Goal: Complete application form

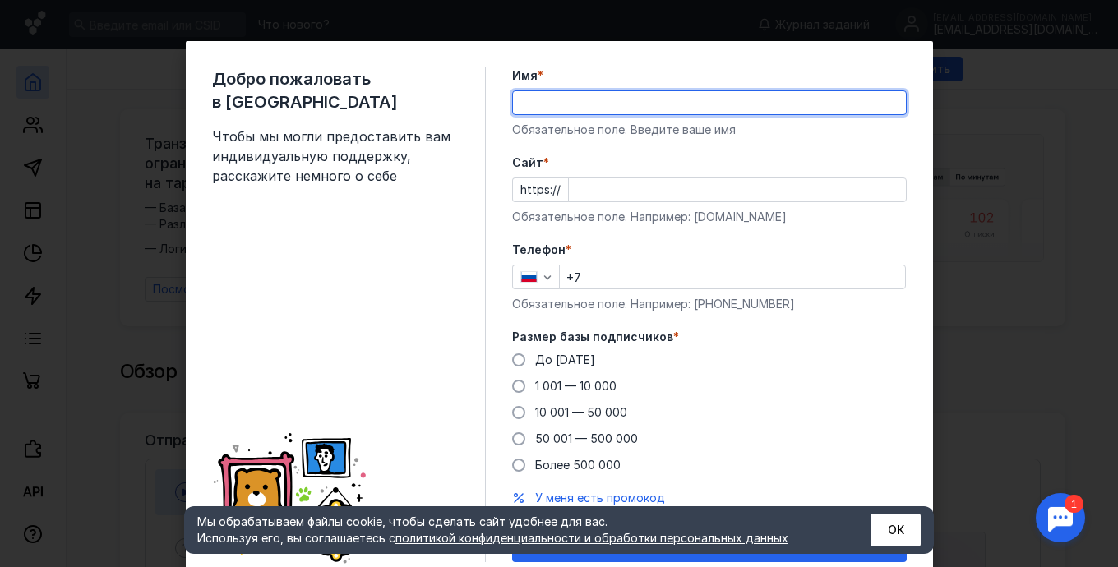
click at [520, 99] on input "Имя *" at bounding box center [709, 102] width 393 height 23
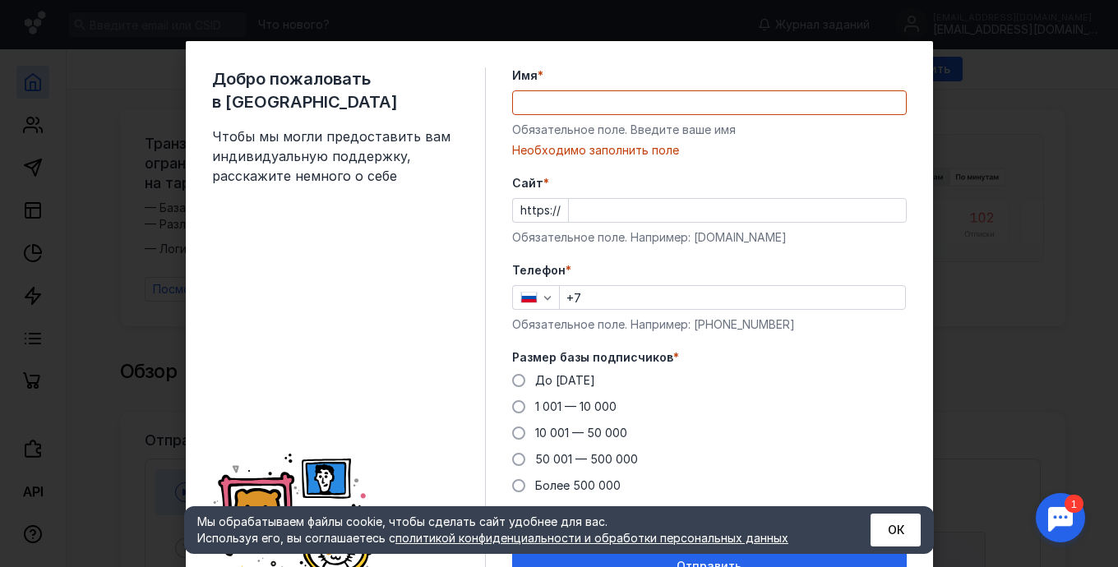
click at [450, 159] on span "Чтобы мы могли предоставить вам индивидуальную поддержку, расскажите немного о …" at bounding box center [335, 156] width 247 height 59
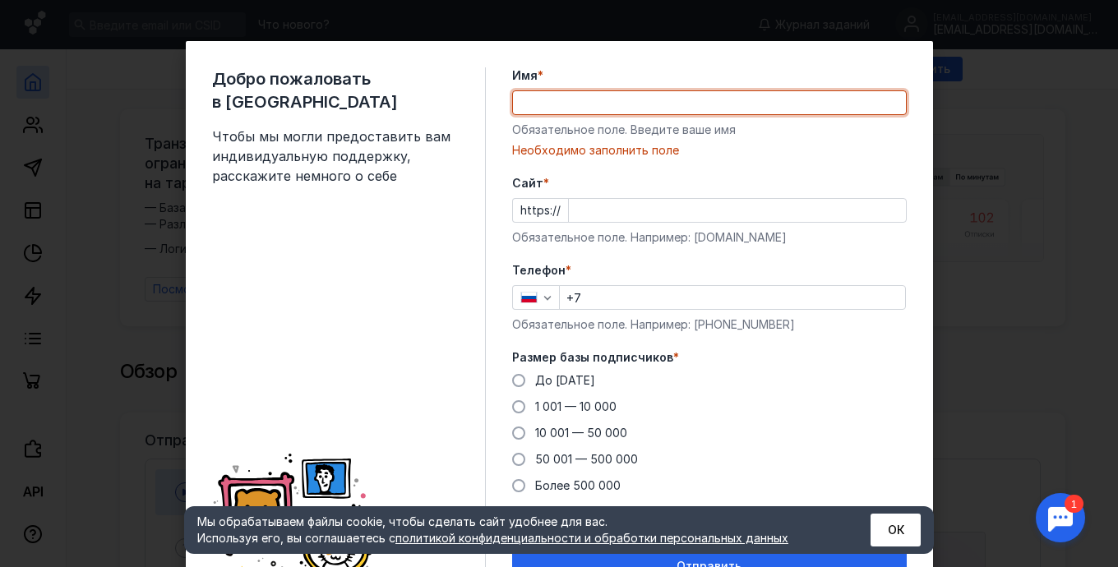
click at [524, 104] on input "Имя *" at bounding box center [709, 102] width 393 height 23
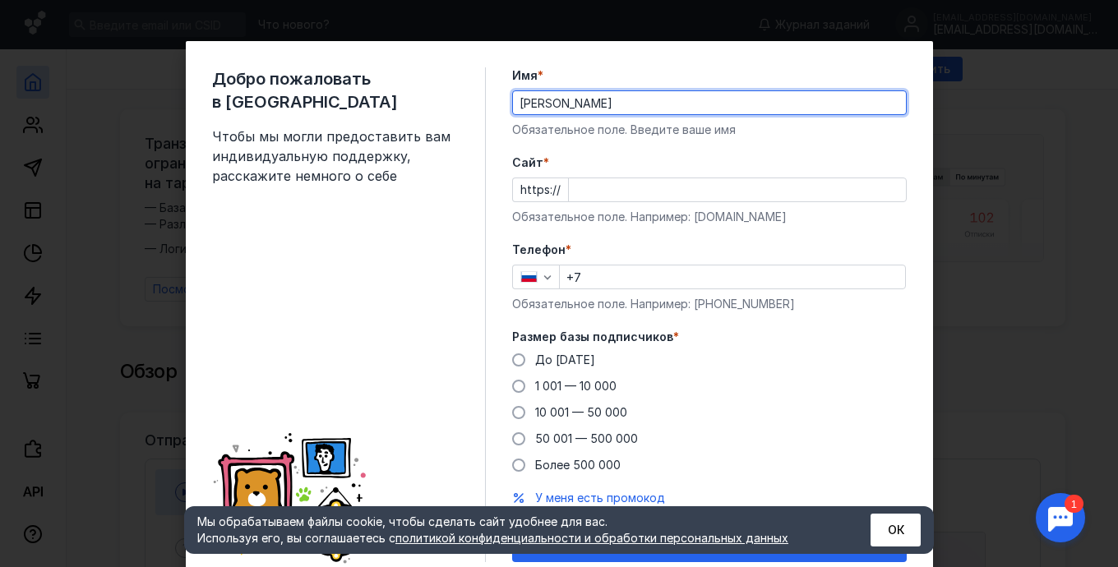
scroll to position [62, 0]
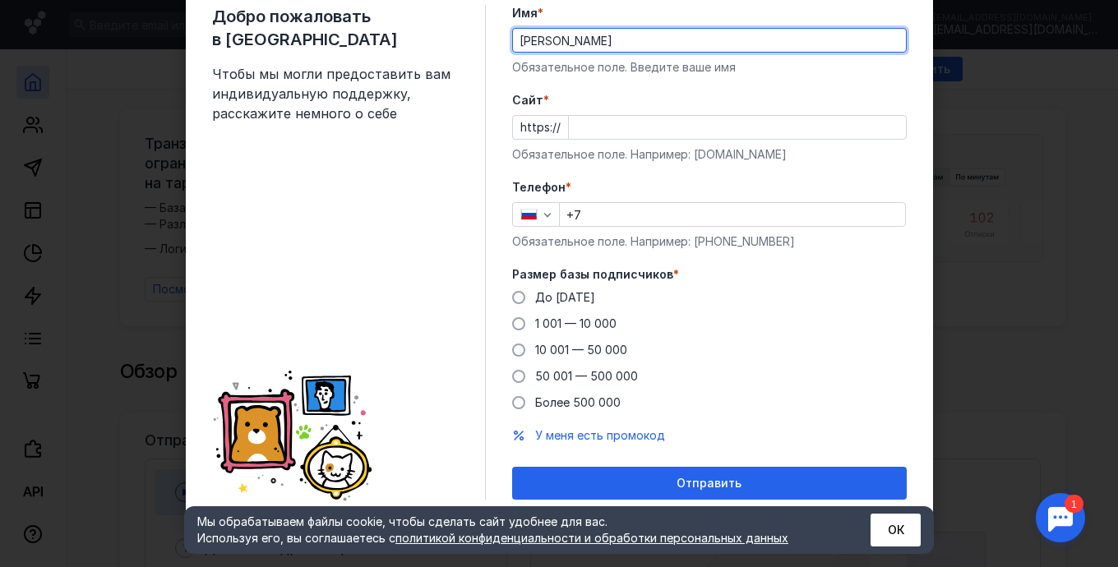
type input "[PERSON_NAME]"
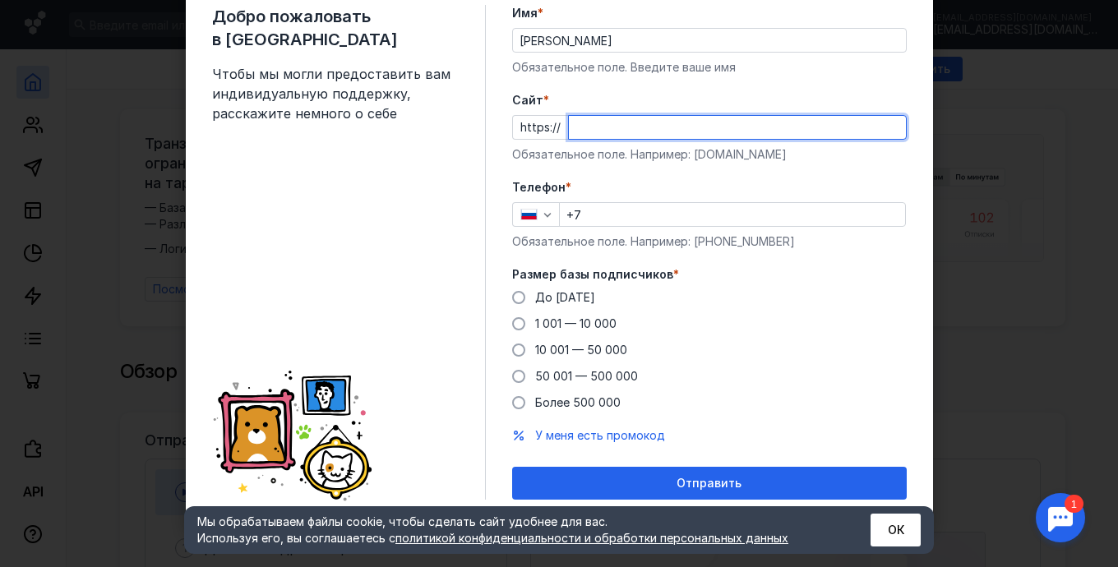
click at [569, 127] on input "Cайт *" at bounding box center [737, 127] width 337 height 23
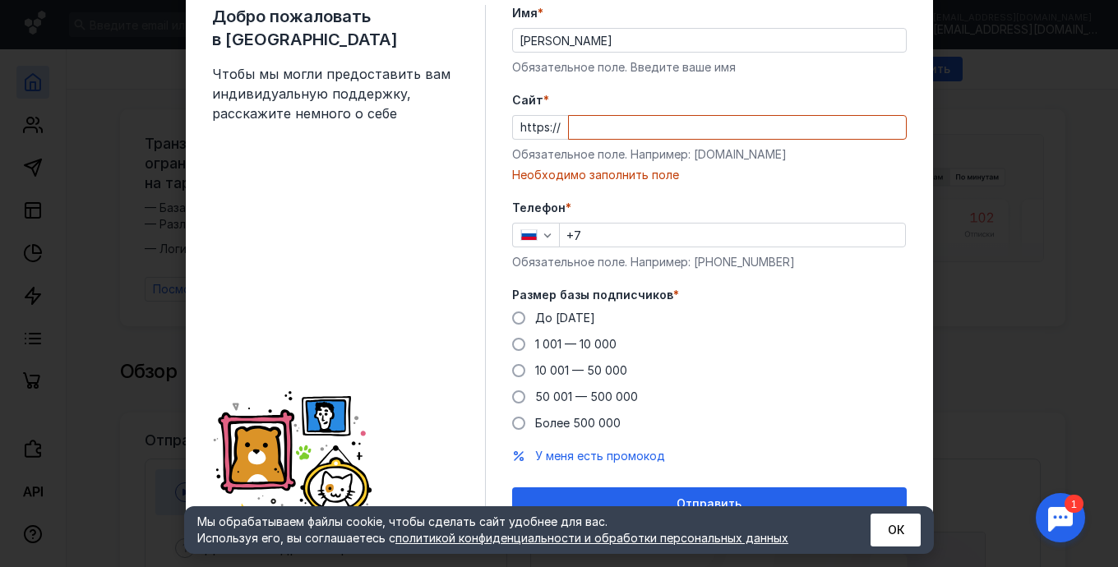
click at [797, 279] on form "Имя * [PERSON_NAME] поле. Введите ваше имя [PERSON_NAME] * https:// Обязательно…" at bounding box center [709, 262] width 395 height 515
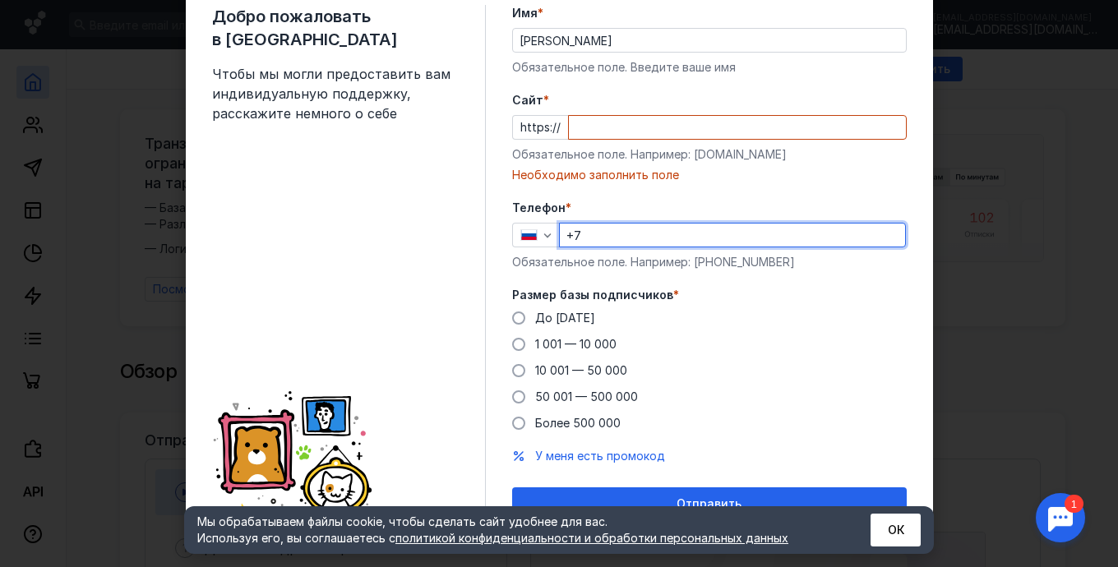
click at [587, 239] on input "+7" at bounding box center [732, 235] width 345 height 23
type input "[PHONE_NUMBER]"
click at [727, 343] on div "До [DATE] 1 001 — 10 000 10 001 — 50 000 50 001 — 500 000 Более 500 000" at bounding box center [709, 371] width 395 height 122
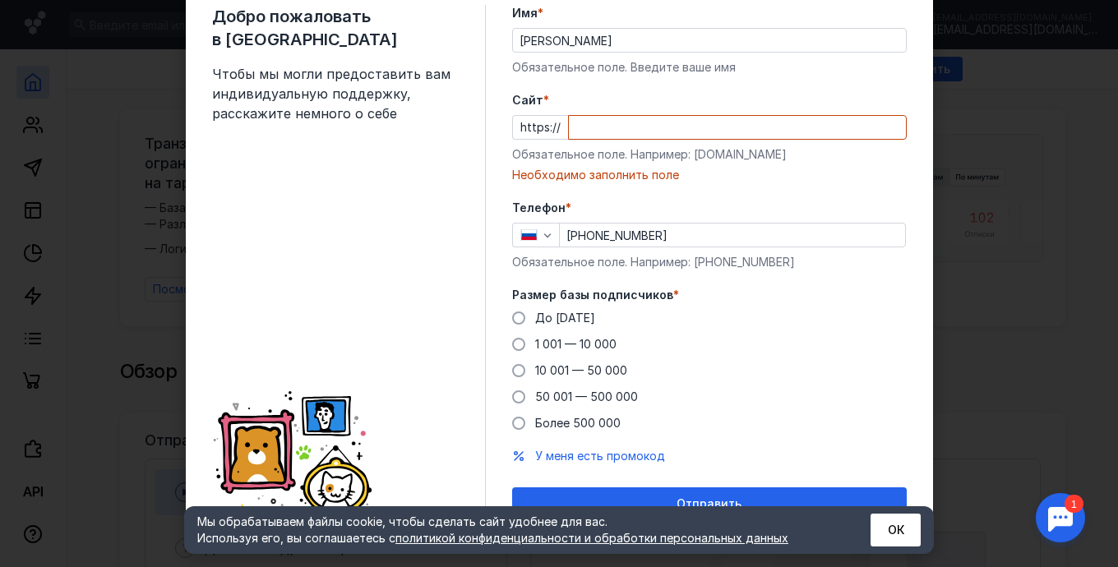
scroll to position [83, 0]
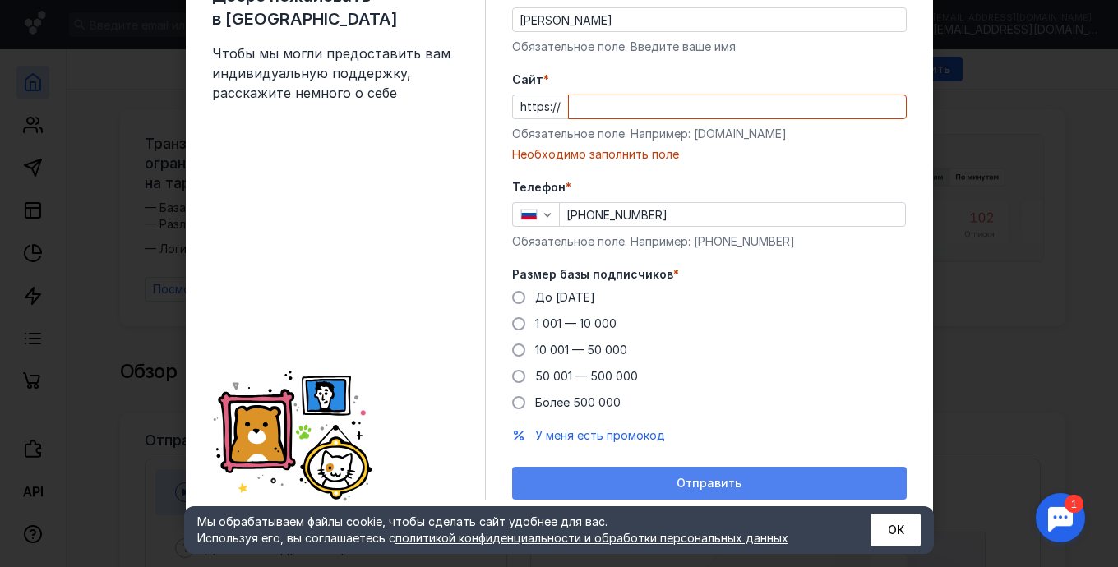
click at [709, 479] on span "Отправить" at bounding box center [708, 484] width 65 height 14
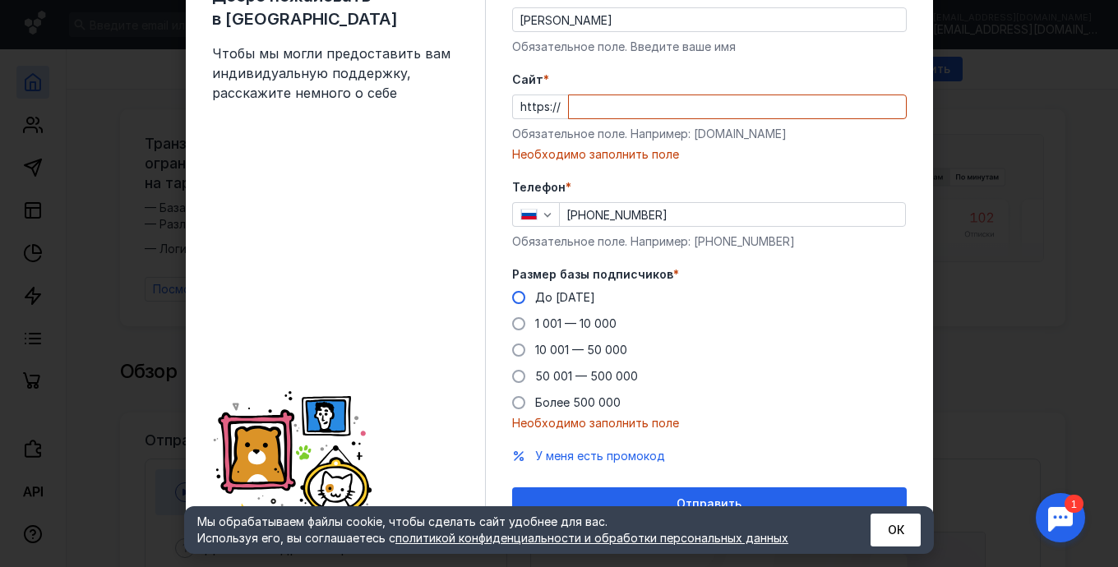
click at [512, 299] on span at bounding box center [518, 297] width 13 height 13
click at [0, 0] on input "До [DATE]" at bounding box center [0, 0] width 0 height 0
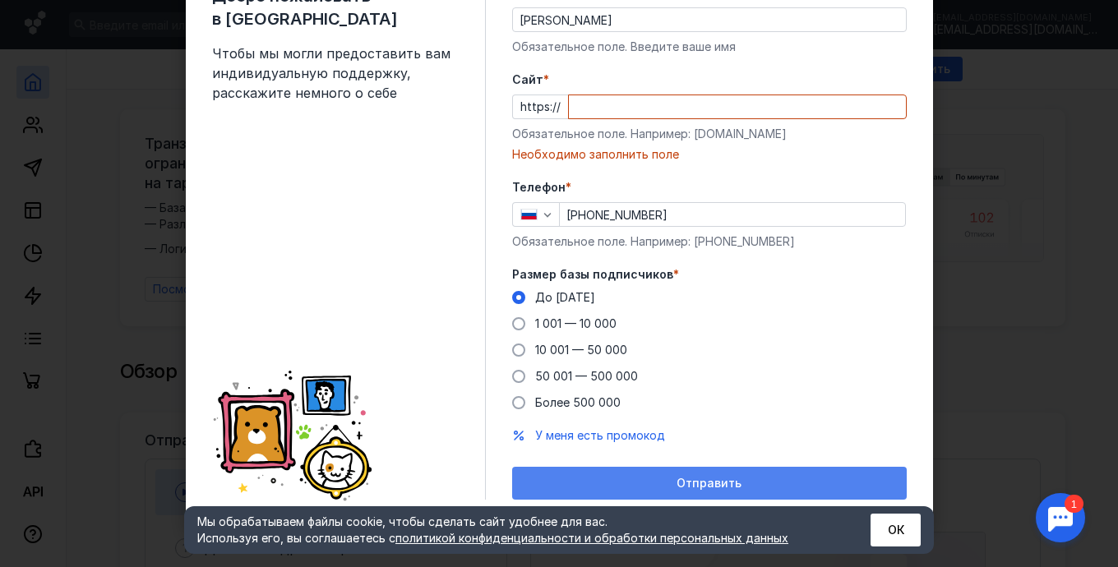
click at [716, 481] on span "Отправить" at bounding box center [708, 484] width 65 height 14
click at [698, 482] on span "Отправить" at bounding box center [708, 484] width 65 height 14
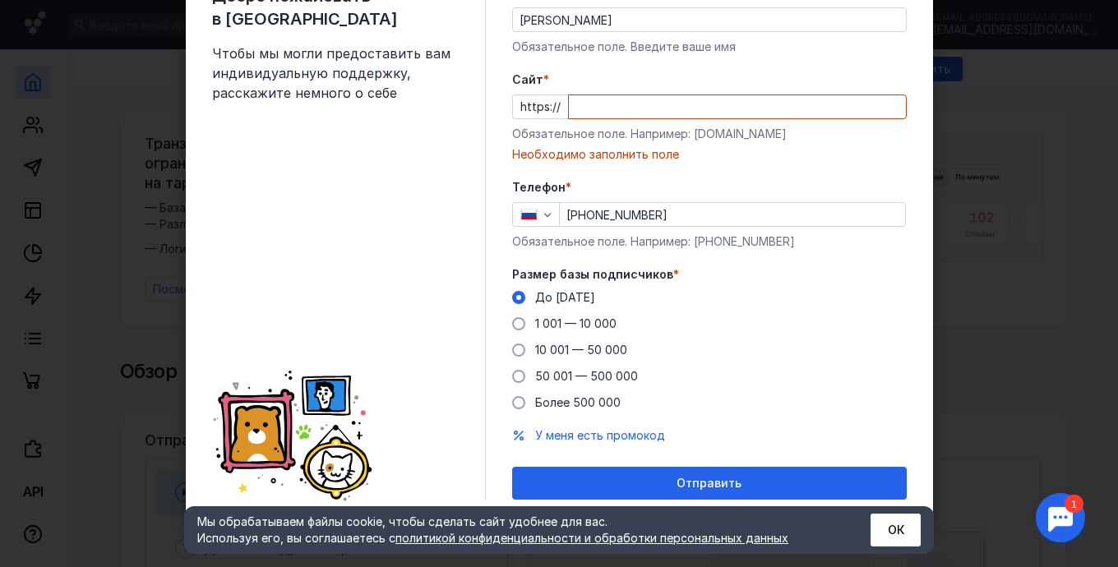
scroll to position [0, 0]
